Goal: Transaction & Acquisition: Purchase product/service

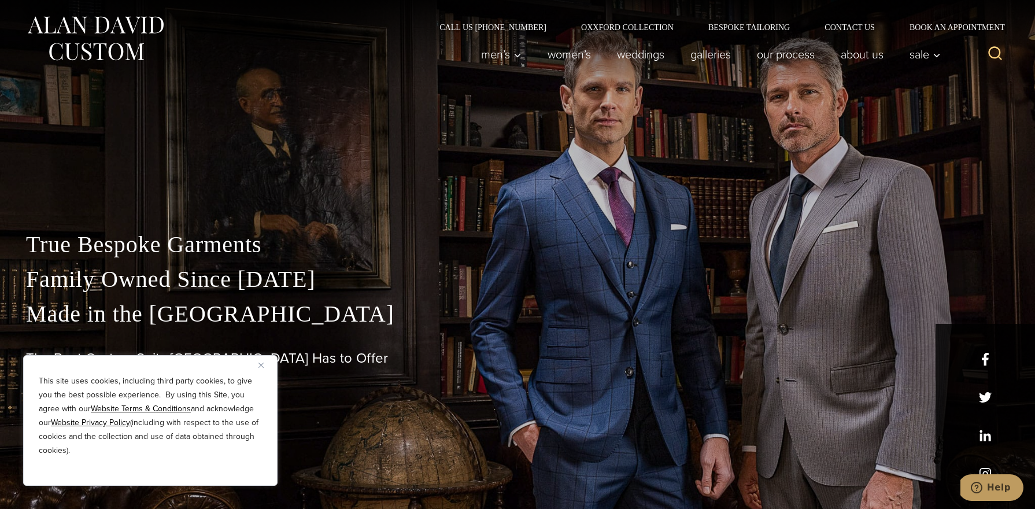
click at [261, 363] on img "Close" at bounding box center [261, 365] width 5 height 5
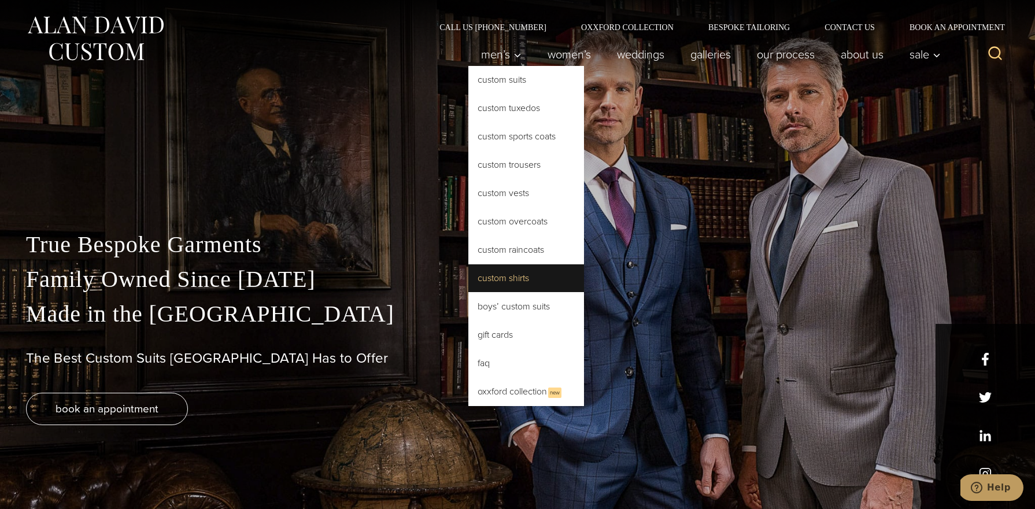
click at [497, 274] on link "Custom Shirts" at bounding box center [526, 278] width 116 height 28
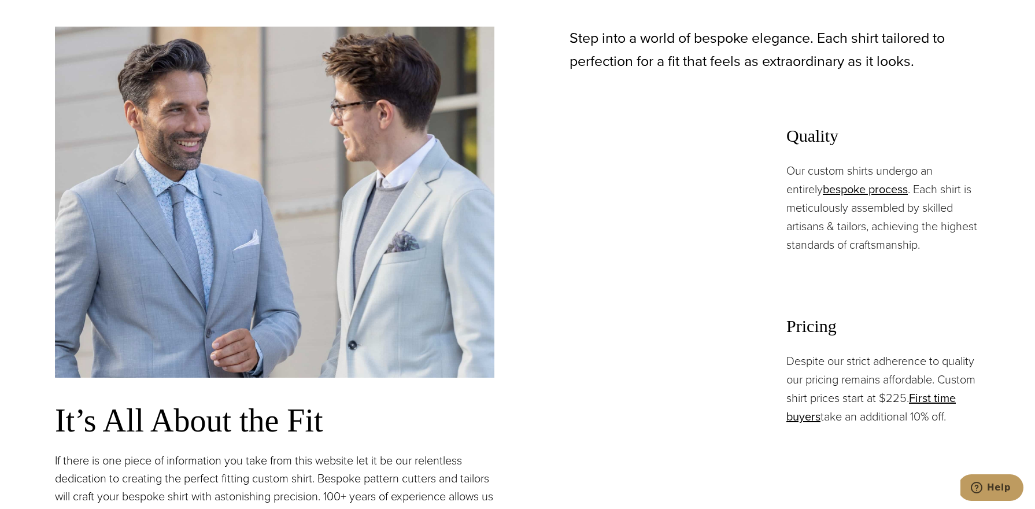
scroll to position [803, 0]
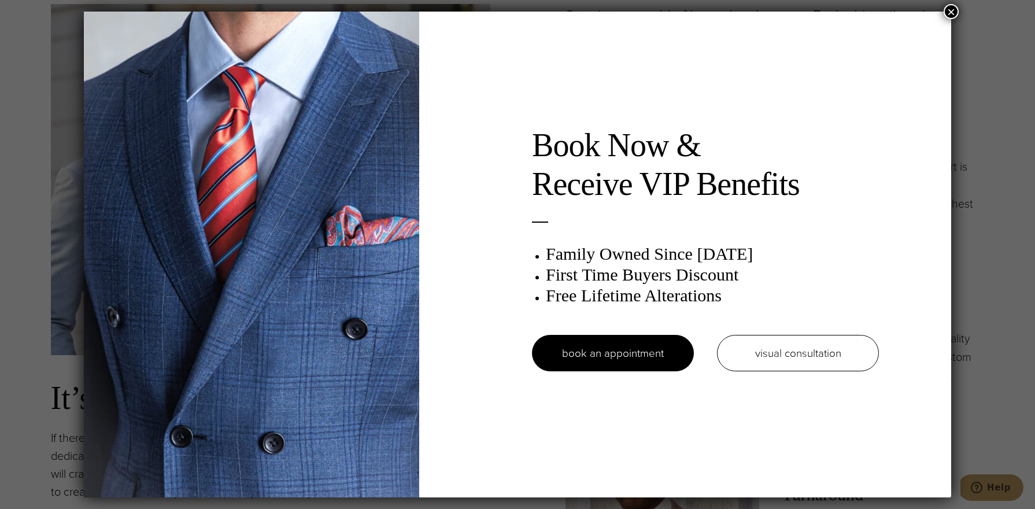
click at [948, 12] on button "×" at bounding box center [951, 11] width 15 height 15
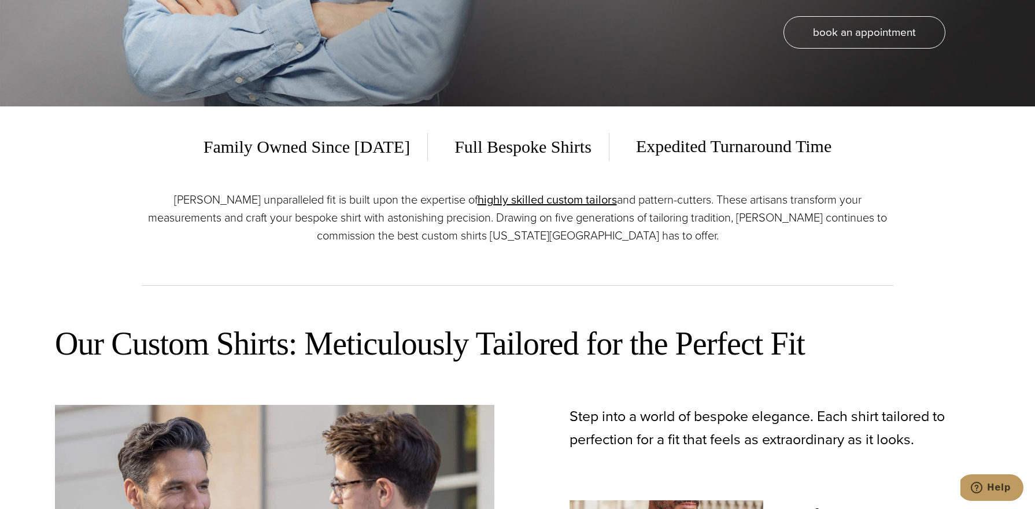
scroll to position [0, 0]
